Goal: Find specific page/section: Find specific page/section

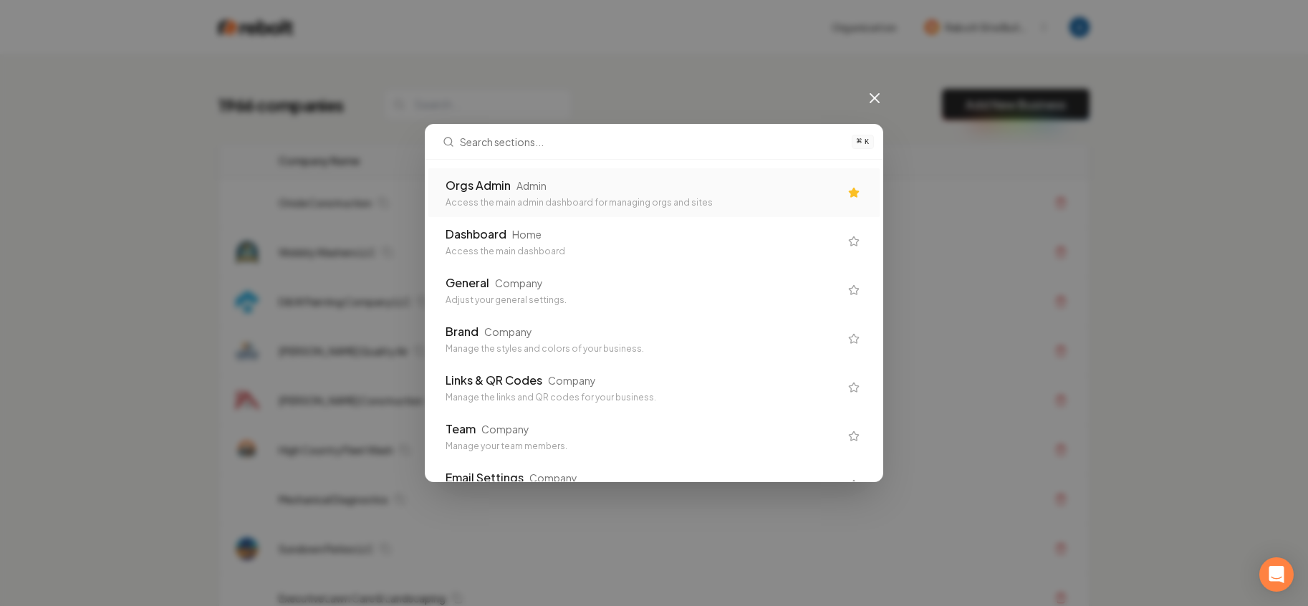
click at [642, 187] on div "Orgs Admin Admin" at bounding box center [642, 185] width 394 height 17
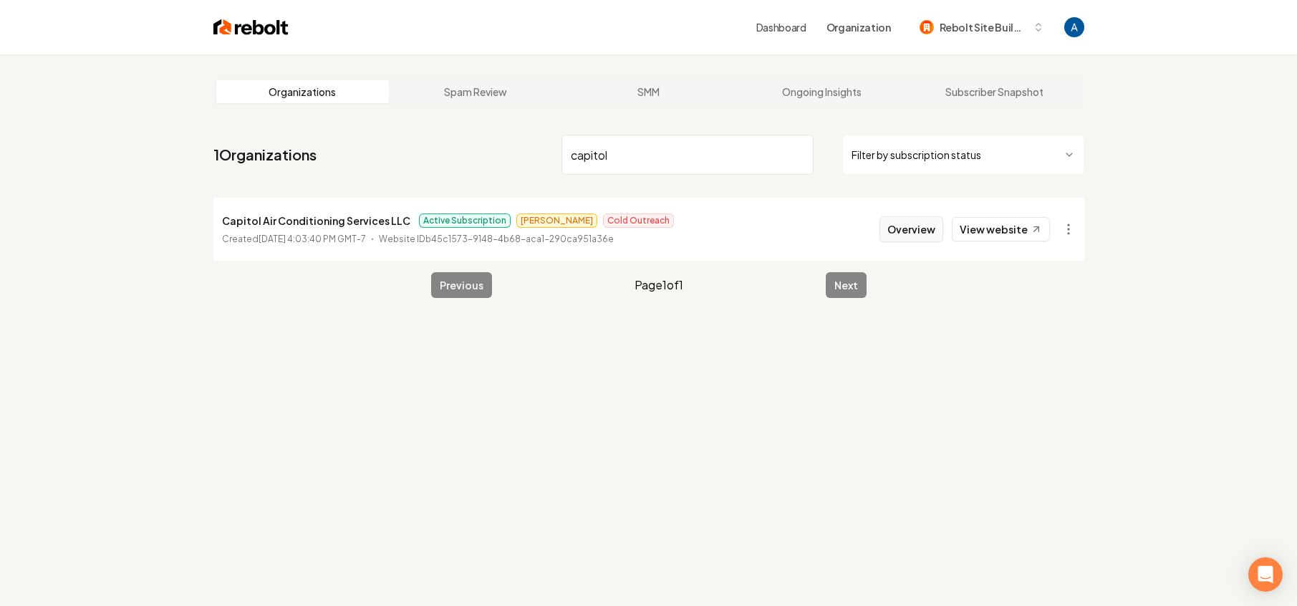
type input "capitol"
click at [892, 228] on button "Overview" at bounding box center [911, 229] width 64 height 26
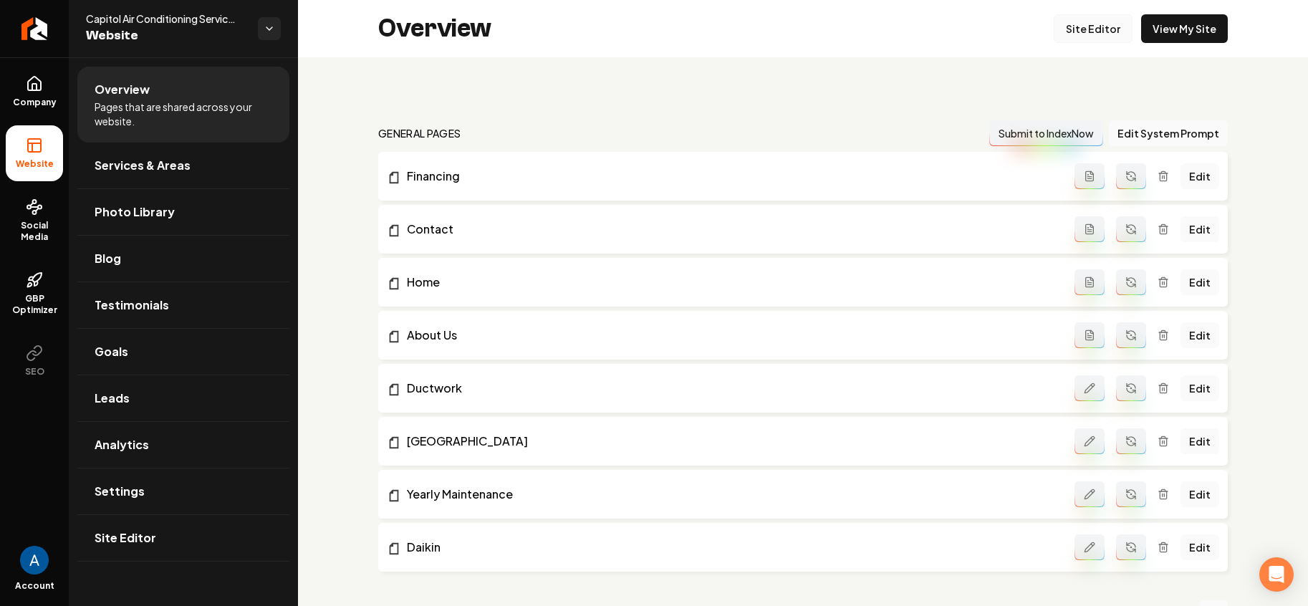
click at [1090, 35] on link "Site Editor" at bounding box center [1092, 28] width 79 height 29
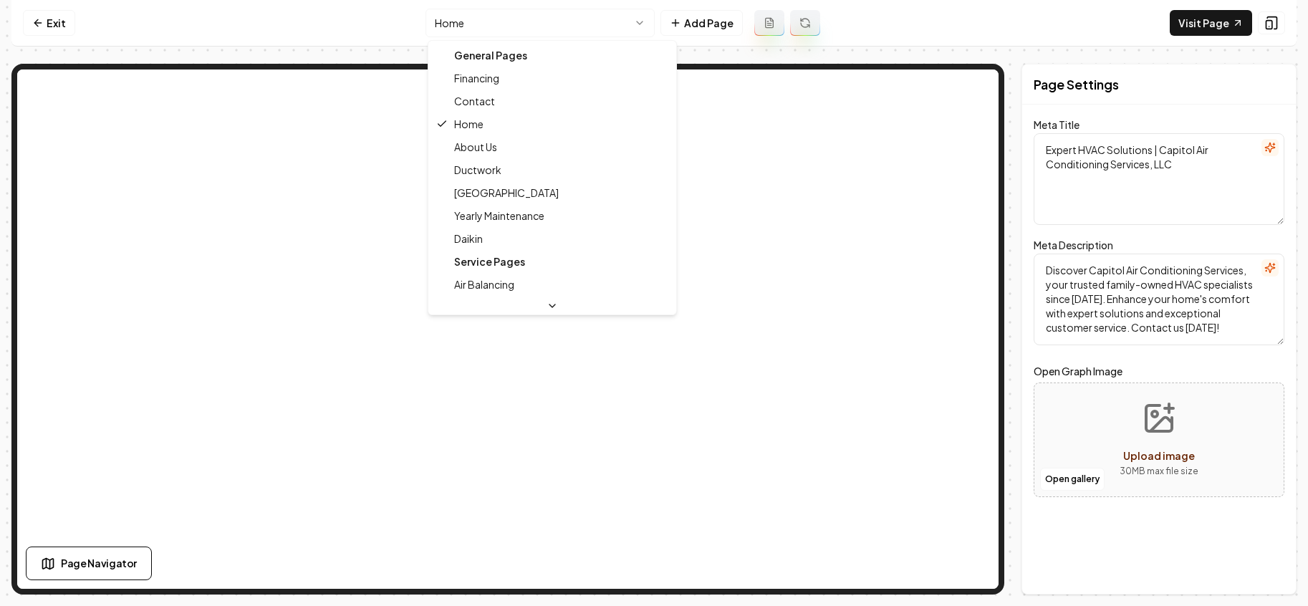
click at [588, 25] on html "Computer Required This feature is only available on a computer. Please switch t…" at bounding box center [654, 303] width 1308 height 606
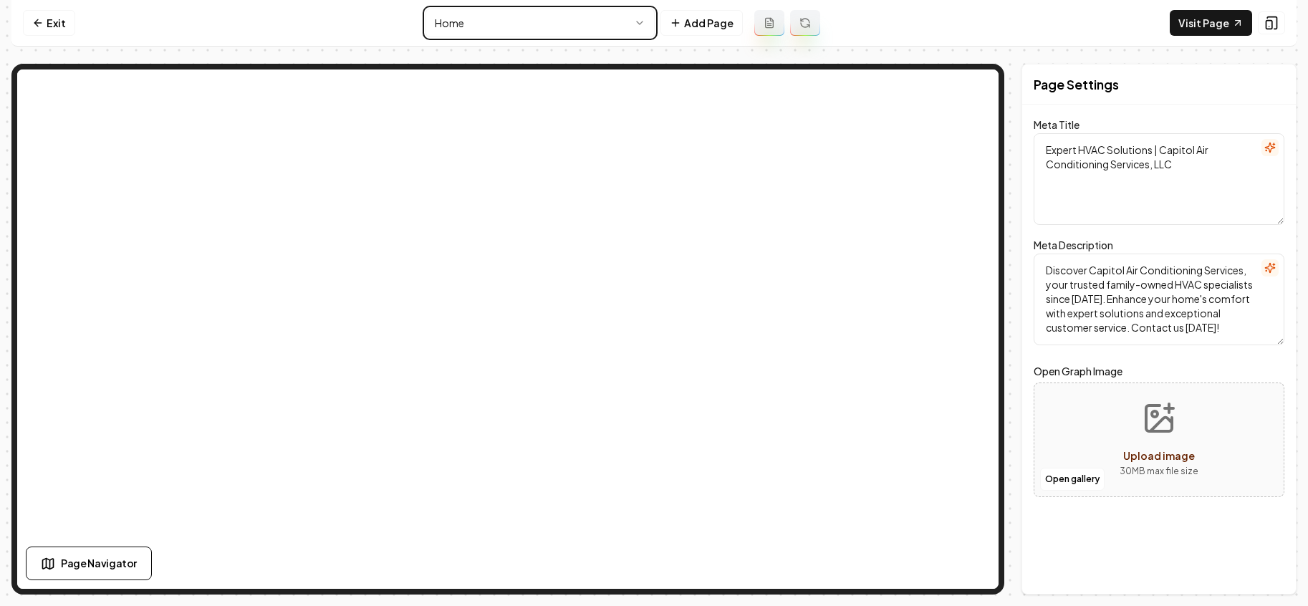
click at [330, 26] on html "Computer Required This feature is only available on a computer. Please switch t…" at bounding box center [654, 303] width 1308 height 606
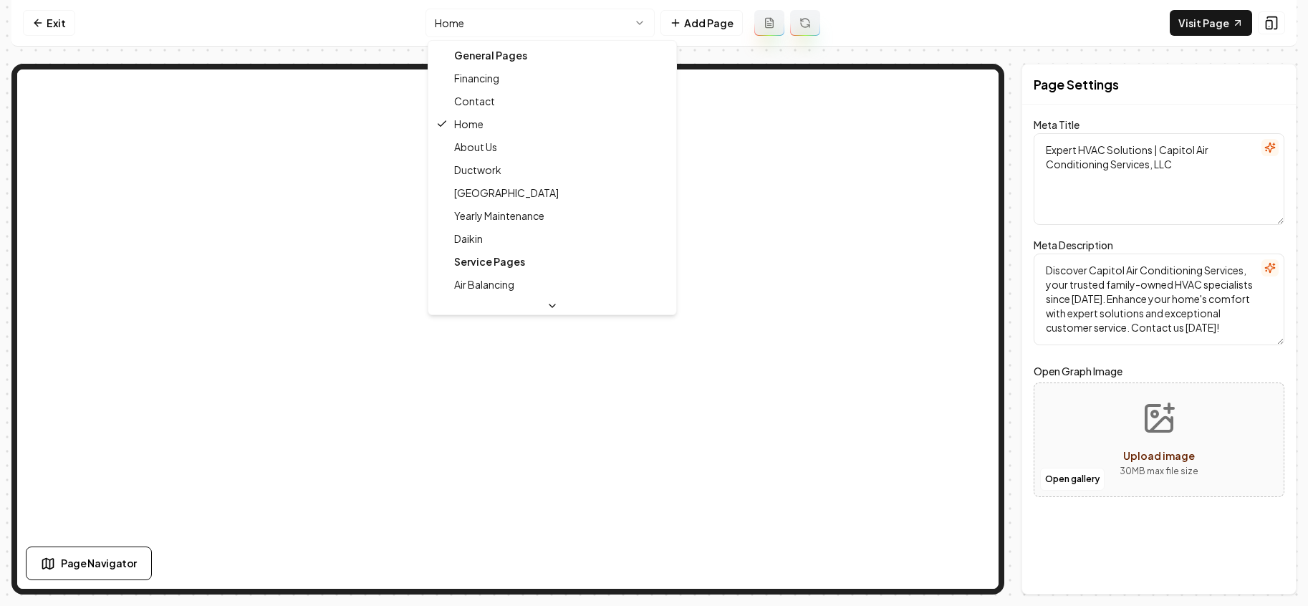
click at [567, 32] on html "Computer Required This feature is only available on a computer. Please switch t…" at bounding box center [654, 303] width 1308 height 606
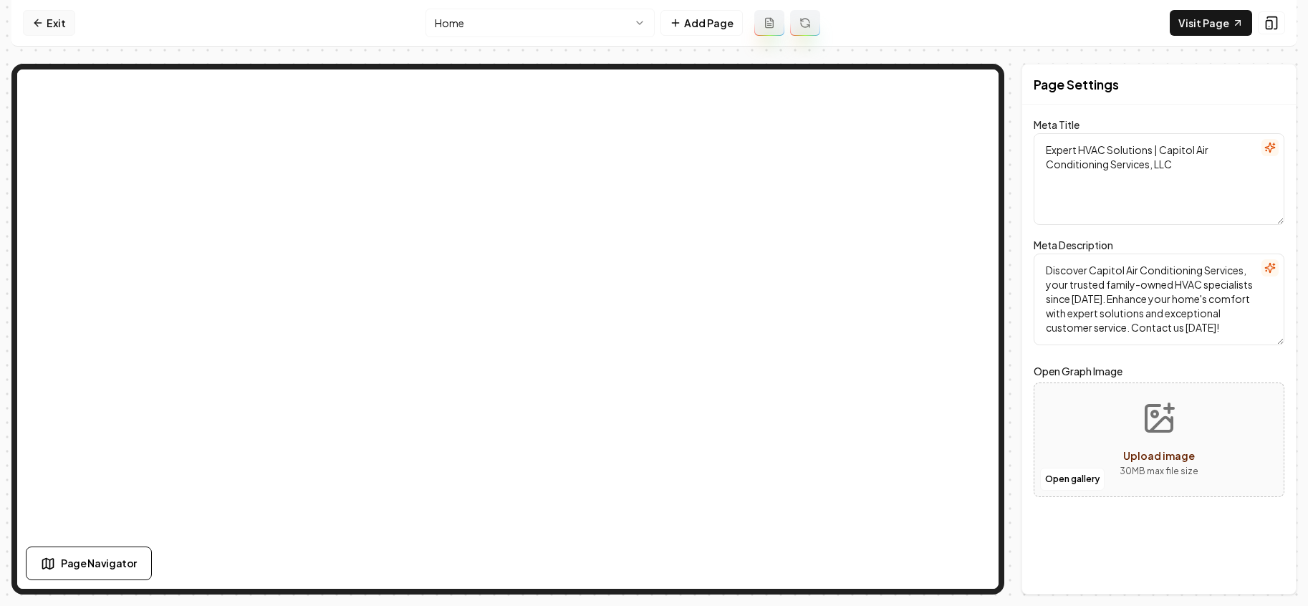
click at [29, 17] on link "Exit" at bounding box center [49, 23] width 52 height 26
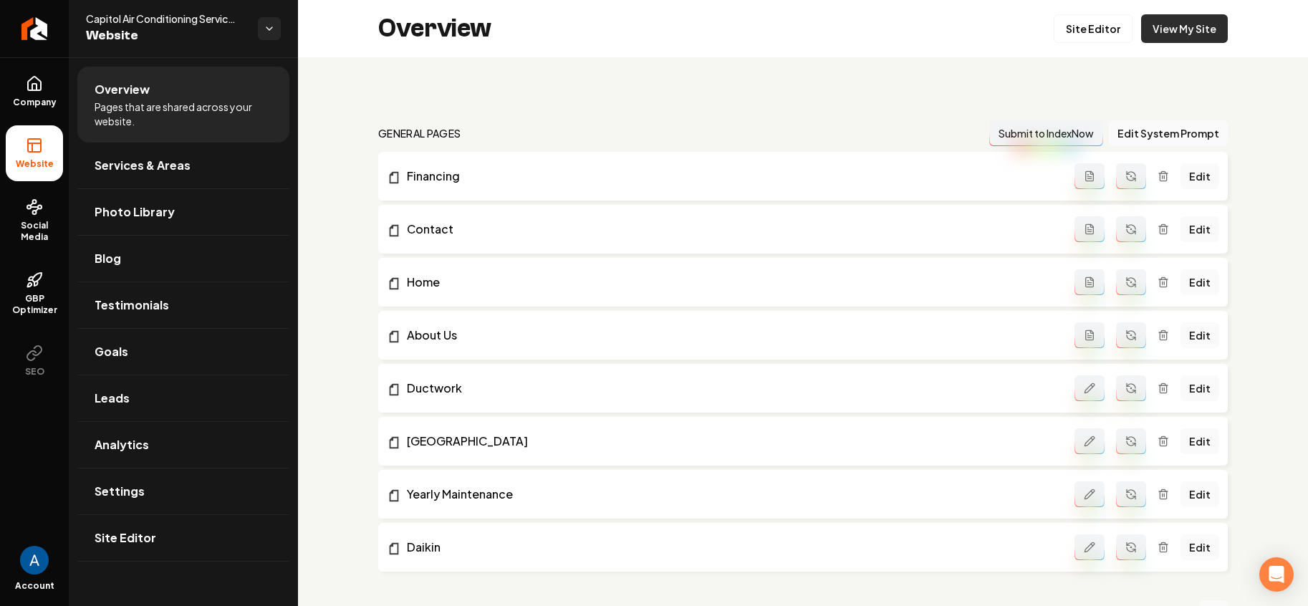
click at [1164, 32] on link "View My Site" at bounding box center [1184, 28] width 87 height 29
click at [37, 31] on icon "Return to dashboard" at bounding box center [34, 28] width 23 height 23
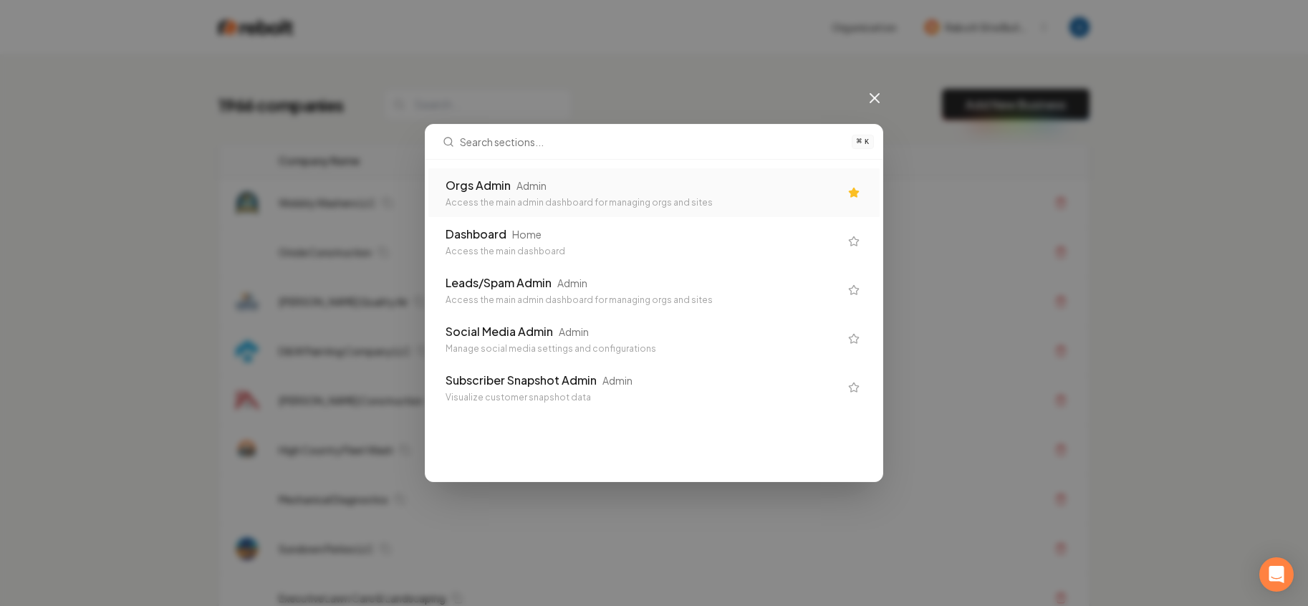
click at [592, 188] on div "Orgs Admin Admin" at bounding box center [642, 185] width 394 height 17
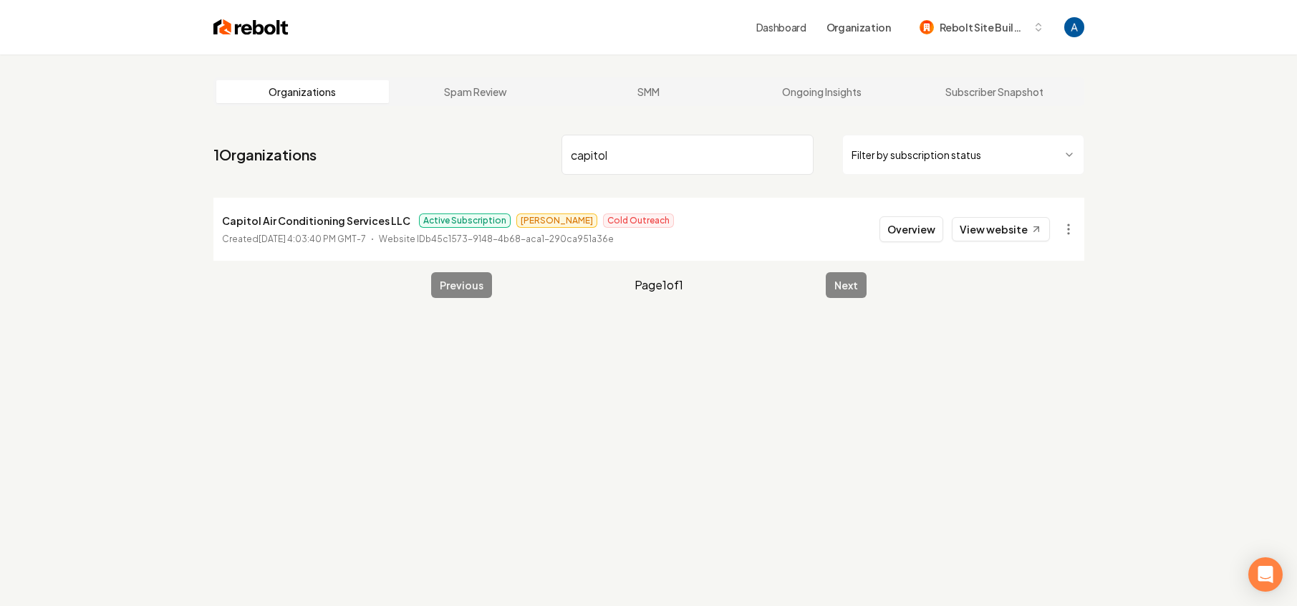
type input "capitol"
drag, startPoint x: 222, startPoint y: 223, endPoint x: 398, endPoint y: 220, distance: 176.2
click at [398, 220] on p "Capitol Air Conditioning Services LLC" at bounding box center [316, 220] width 188 height 17
copy p "Capitol Air Conditioning Services LLC"
